Goal: Find specific page/section: Find specific page/section

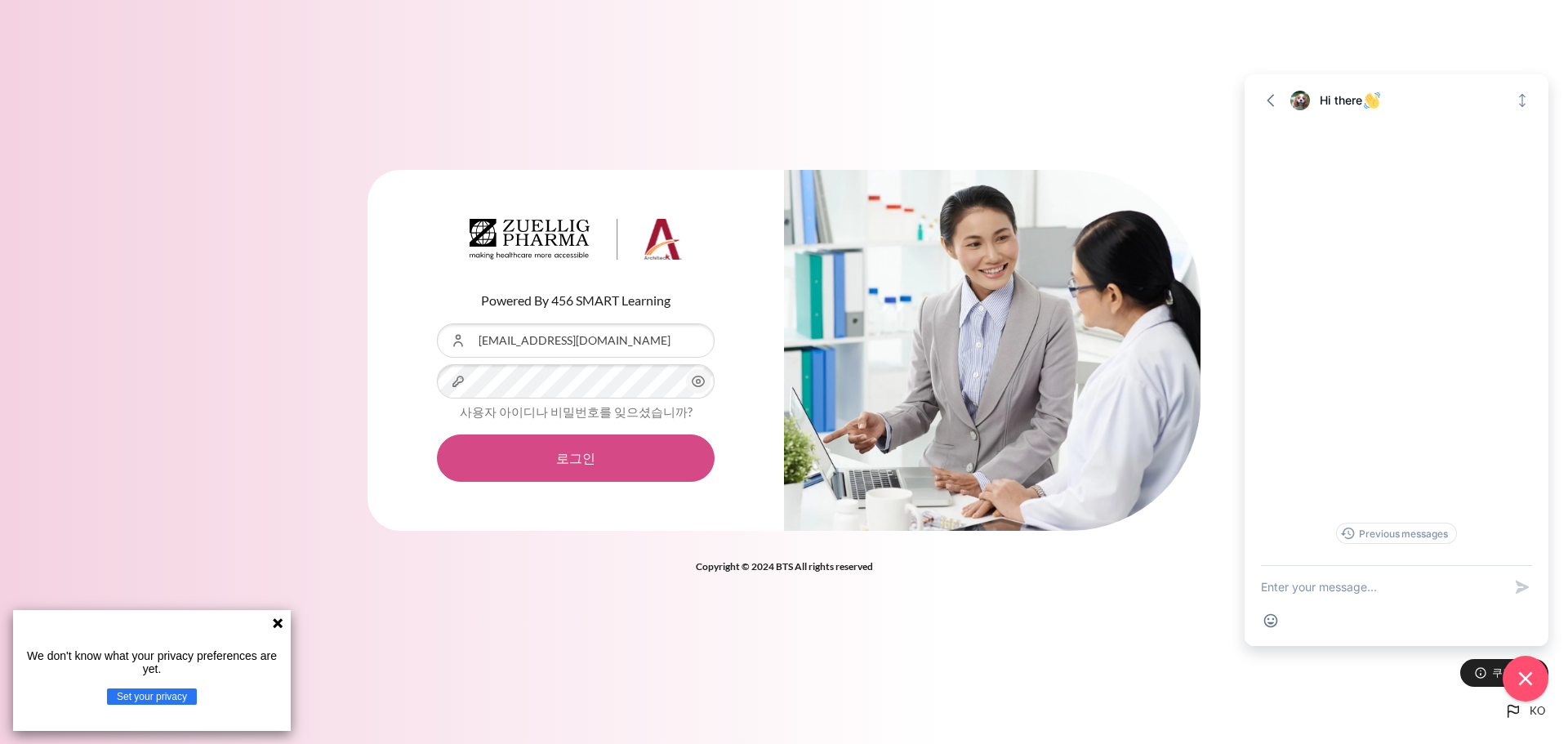
click at [578, 459] on button "로그인" at bounding box center [575, 458] width 277 height 48
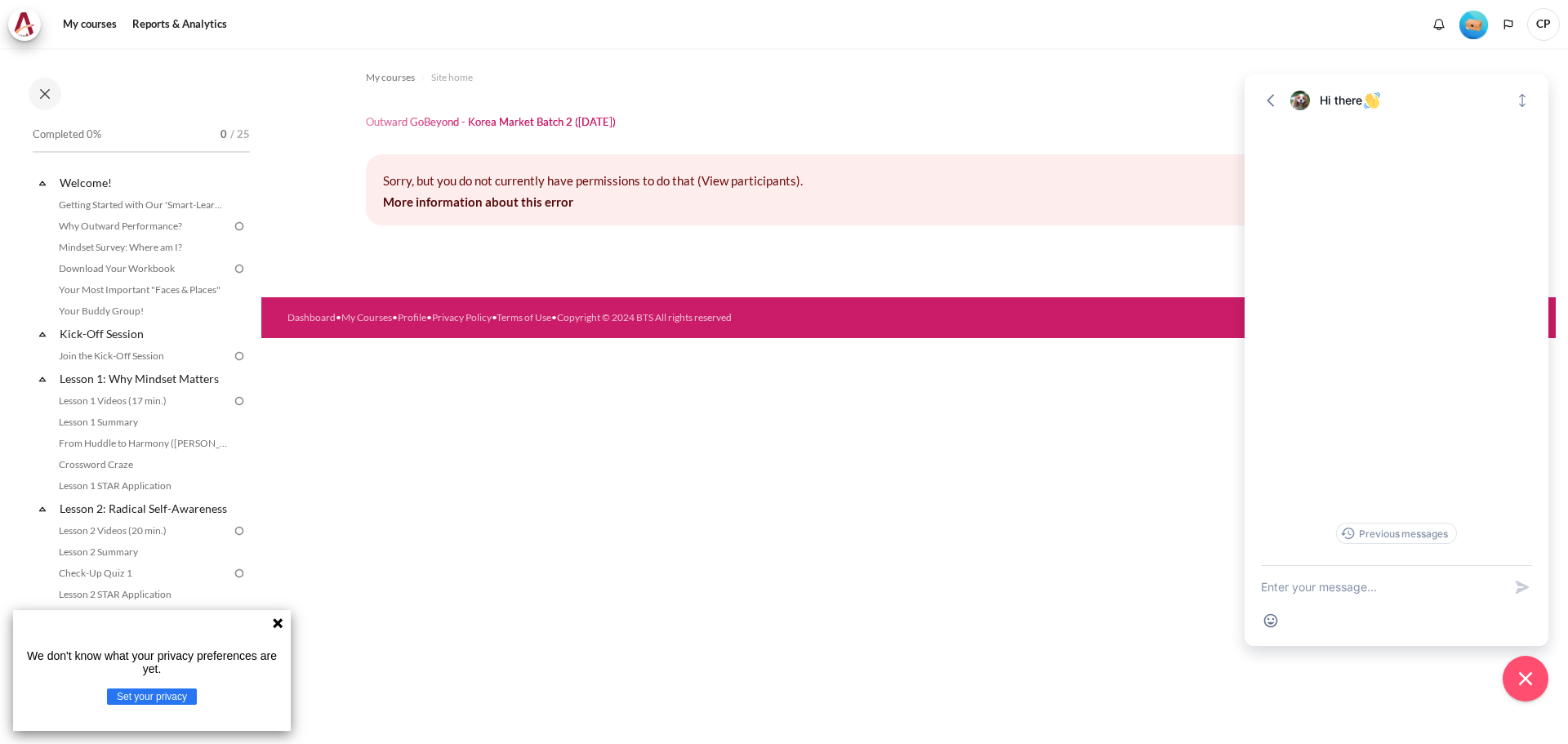
click at [40, 376] on icon at bounding box center [42, 378] width 16 height 16
click at [41, 181] on icon at bounding box center [42, 182] width 16 height 16
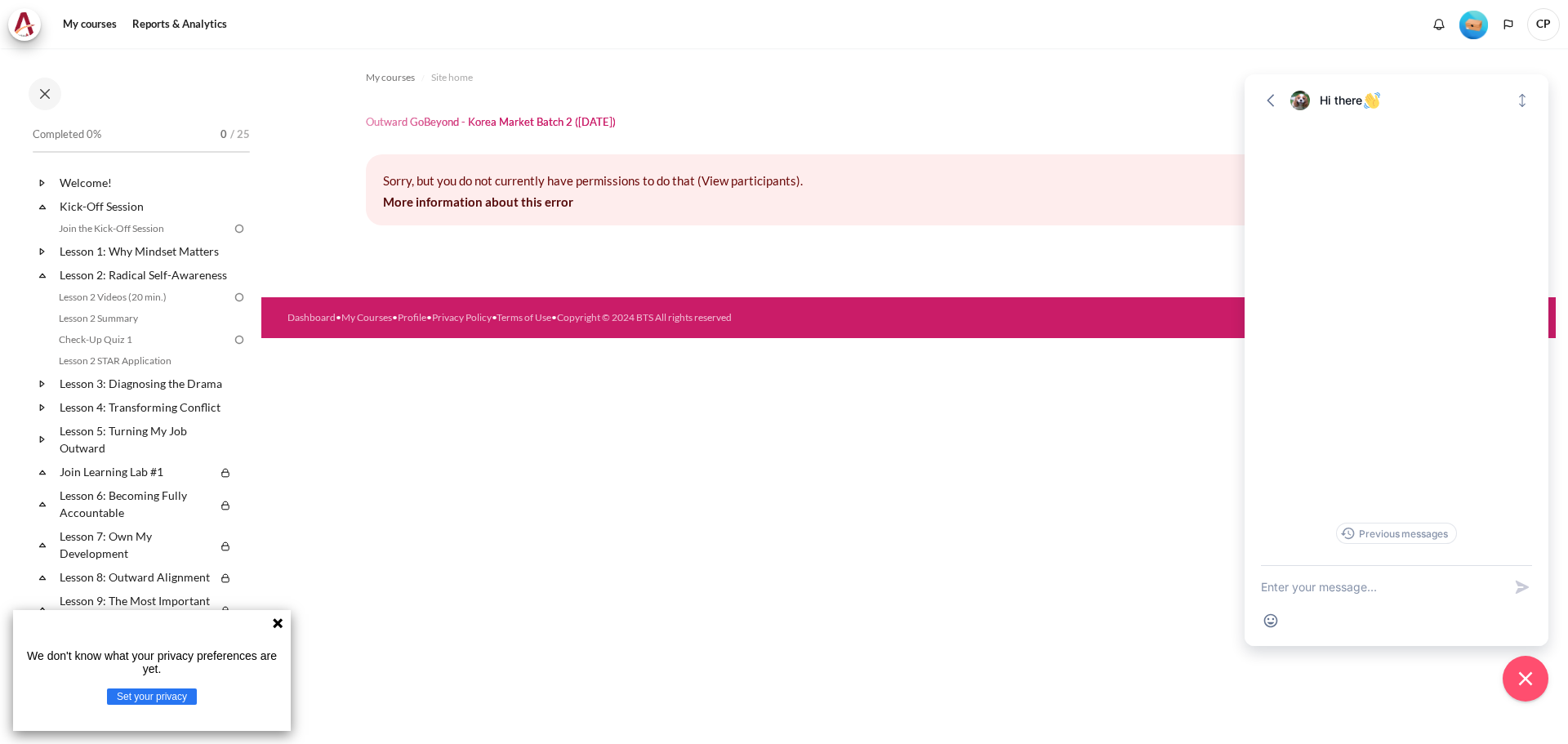
click at [42, 205] on icon at bounding box center [42, 207] width 6 height 4
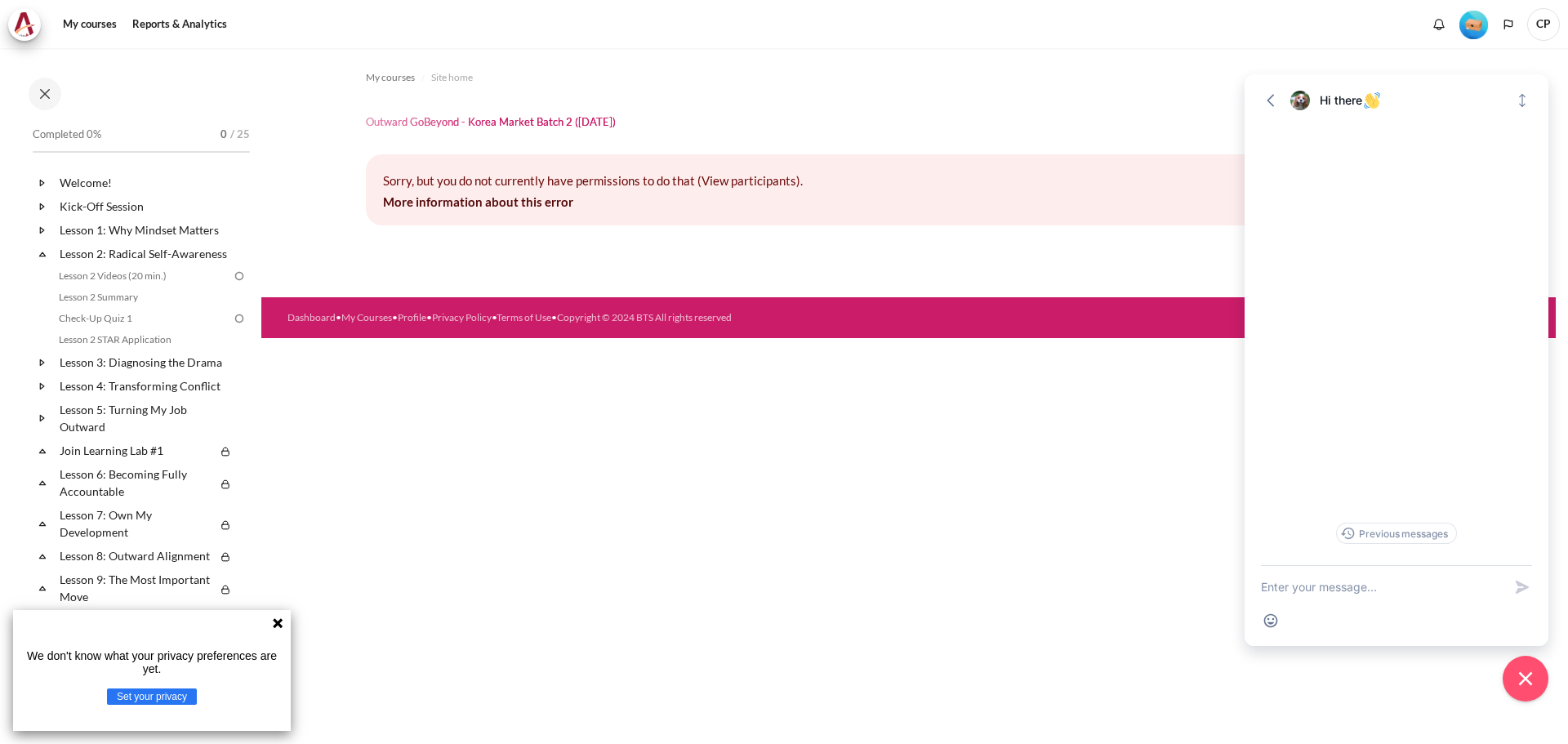
click at [42, 260] on icon at bounding box center [42, 254] width 16 height 16
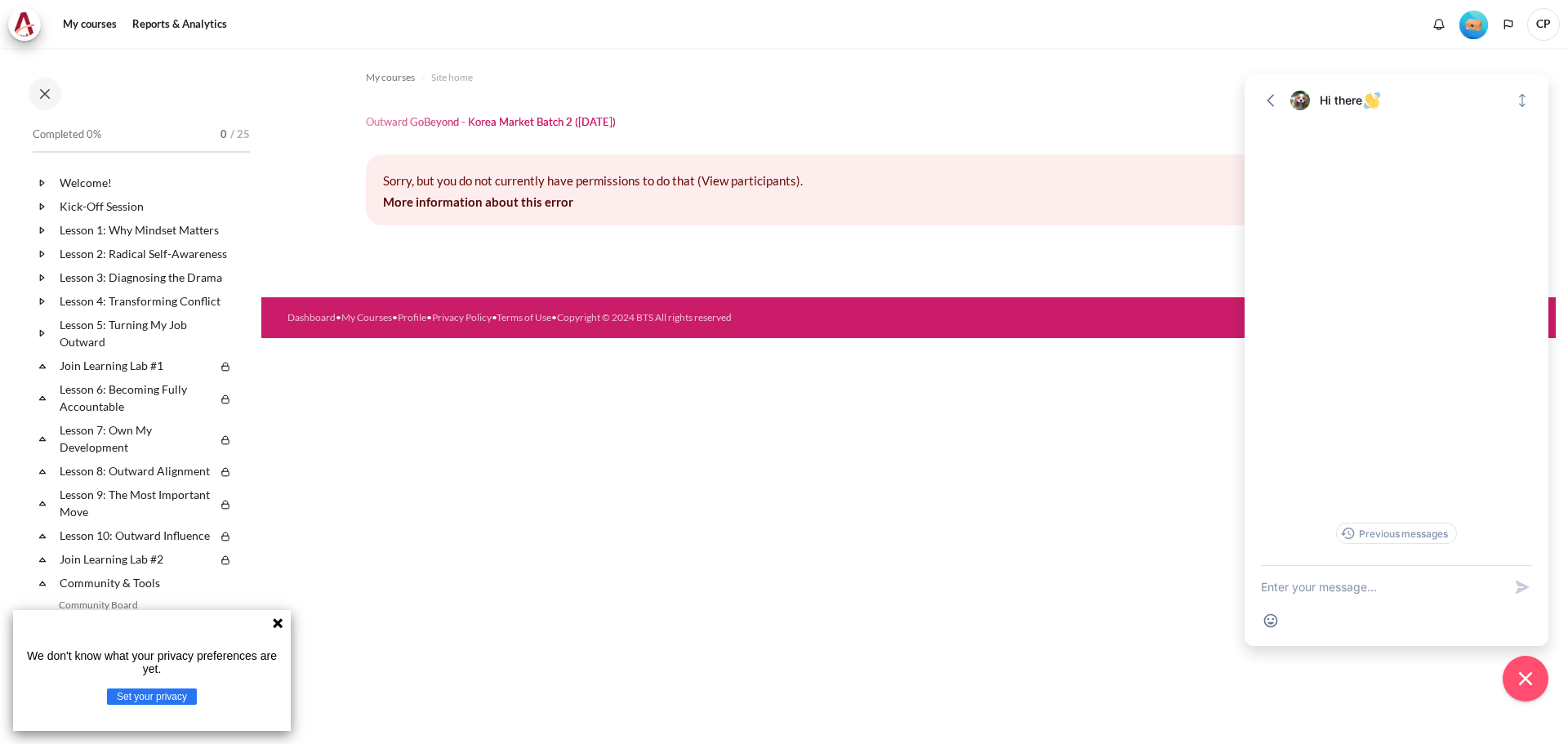
click at [42, 286] on icon at bounding box center [42, 277] width 16 height 16
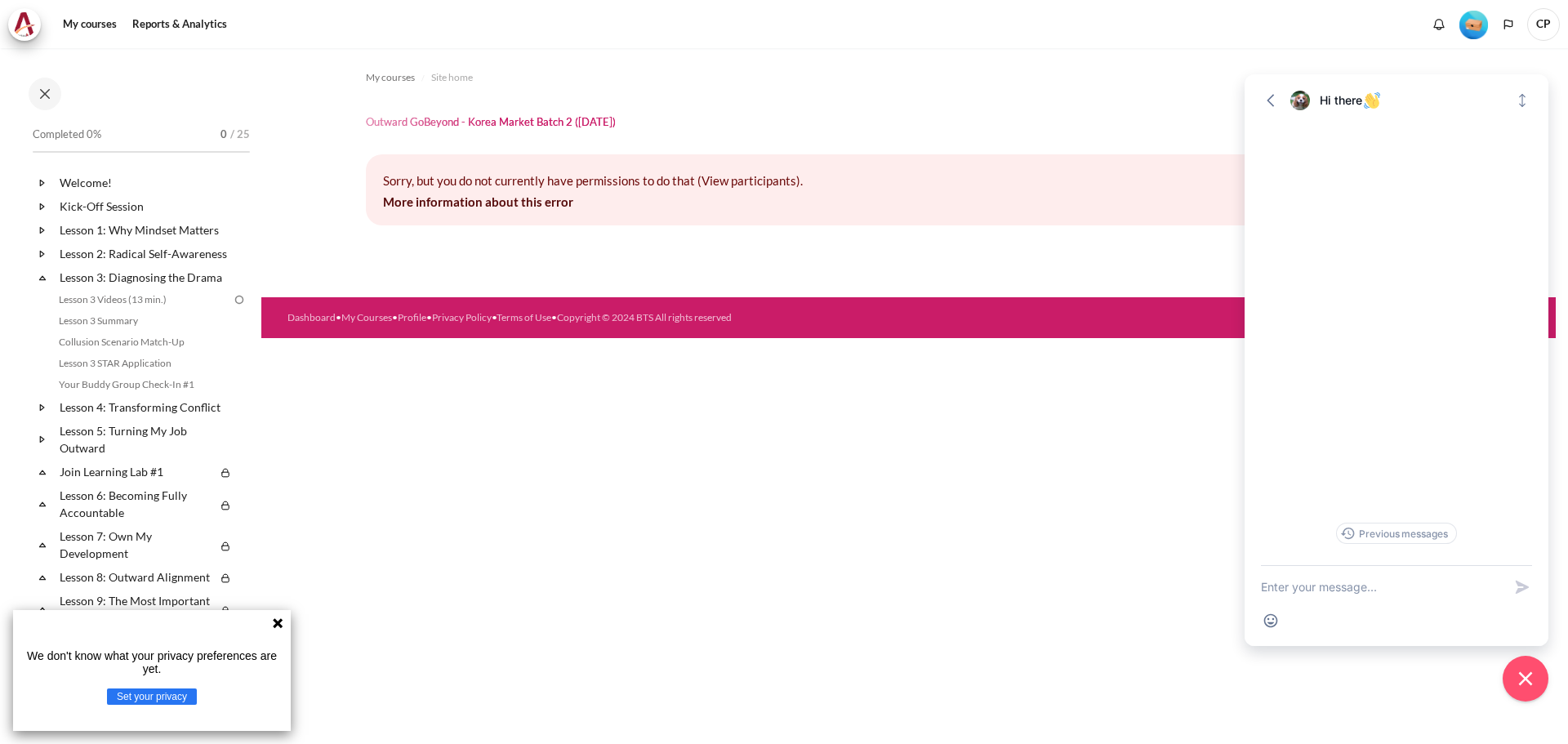
click at [42, 286] on icon at bounding box center [42, 277] width 16 height 16
